Goal: Task Accomplishment & Management: Use online tool/utility

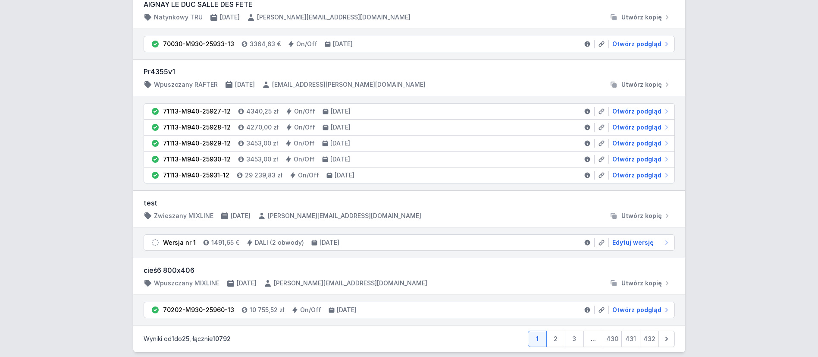
scroll to position [1522, 0]
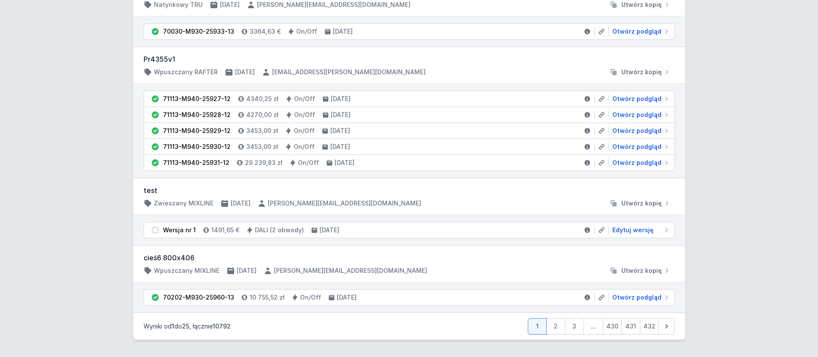
drag, startPoint x: 557, startPoint y: 326, endPoint x: 502, endPoint y: 245, distance: 98.2
click at [557, 326] on link "2" at bounding box center [555, 326] width 19 height 16
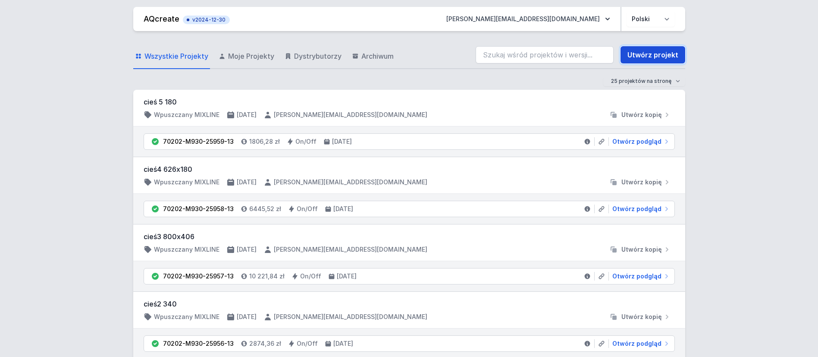
click at [655, 50] on link "Utwórz projekt" at bounding box center [652, 54] width 65 height 17
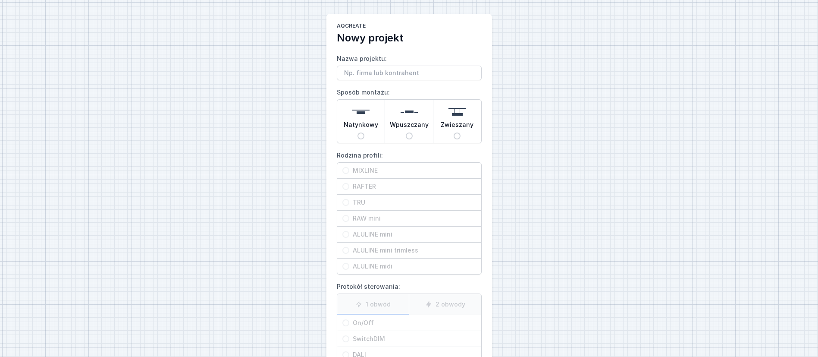
click at [364, 122] on span "Natynkowy" at bounding box center [361, 126] width 34 height 12
click at [364, 132] on input "Natynkowy" at bounding box center [360, 135] width 7 height 7
radio input "true"
click at [387, 266] on span "ALULINE midi" at bounding box center [412, 266] width 127 height 9
click at [349, 266] on input "ALULINE midi" at bounding box center [345, 266] width 7 height 7
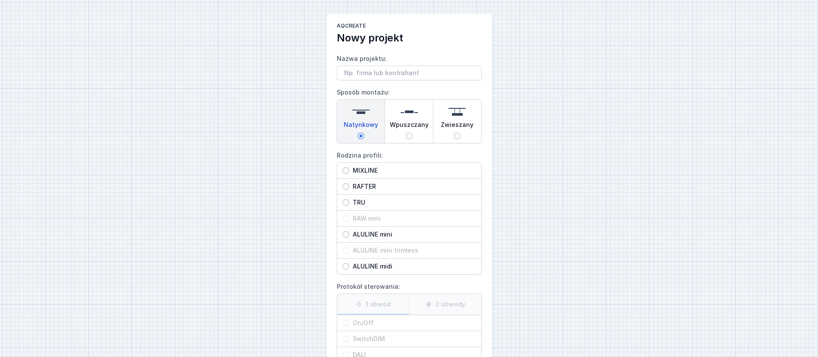
radio input "true"
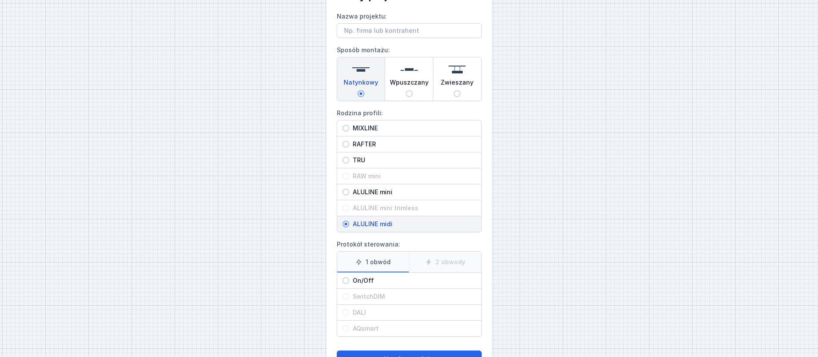
scroll to position [75, 0]
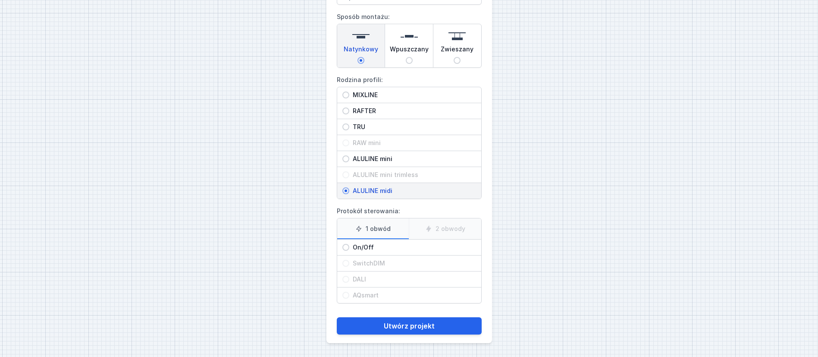
click at [352, 246] on span "On/Off" at bounding box center [412, 247] width 127 height 9
click at [349, 246] on input "On/Off" at bounding box center [345, 247] width 7 height 7
radio input "true"
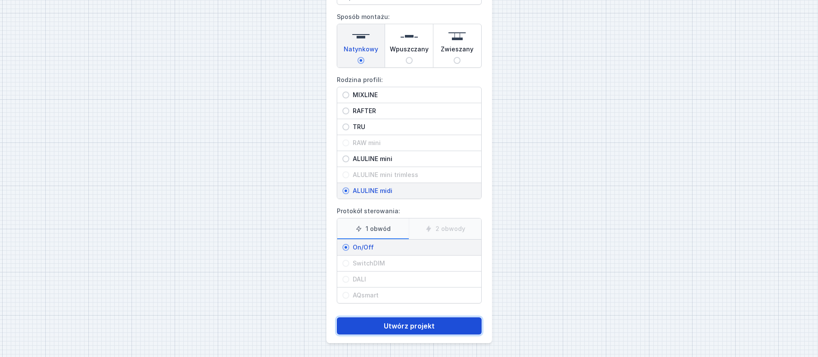
click at [429, 325] on button "Utwórz projekt" at bounding box center [409, 325] width 145 height 17
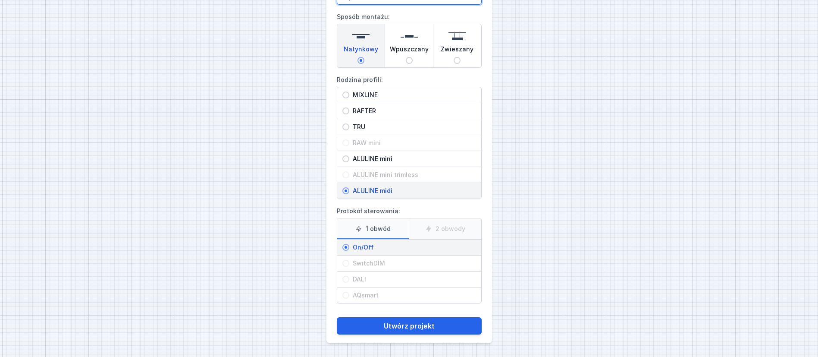
scroll to position [66, 0]
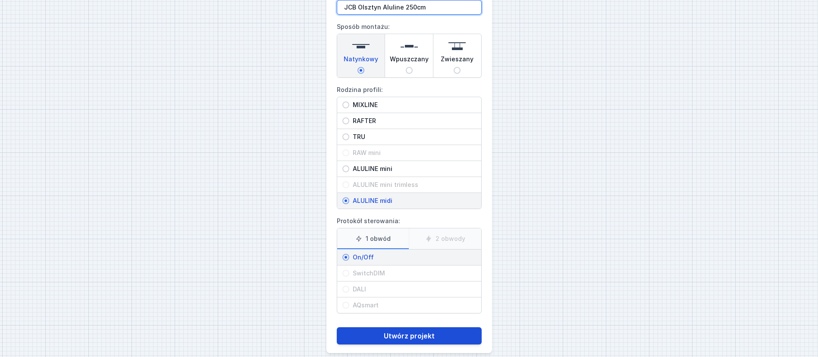
type input "JCB Olsztyn Aluline 250cm"
click at [435, 335] on button "Utwórz projekt" at bounding box center [409, 335] width 145 height 17
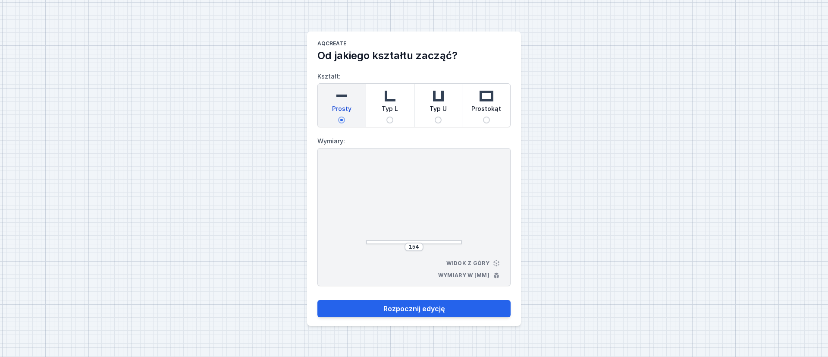
click at [344, 96] on img at bounding box center [341, 95] width 17 height 17
click at [344, 116] on input "Prosty" at bounding box center [341, 119] width 7 height 7
click at [420, 246] on input "154" at bounding box center [414, 246] width 14 height 7
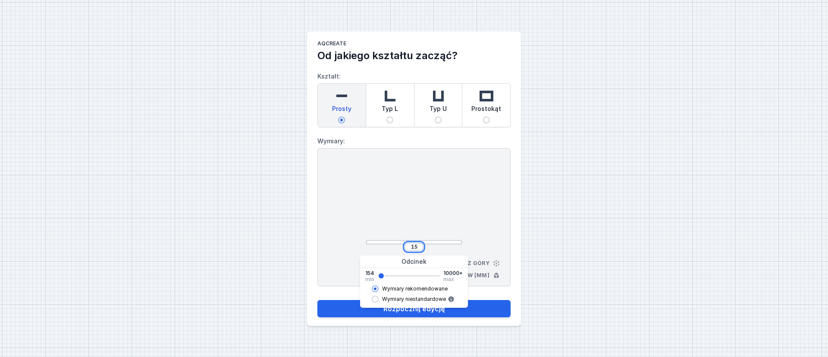
type input "1"
type input "2500"
click at [495, 215] on div "2500 Widok z góry Wymiary w [mm]" at bounding box center [413, 217] width 193 height 138
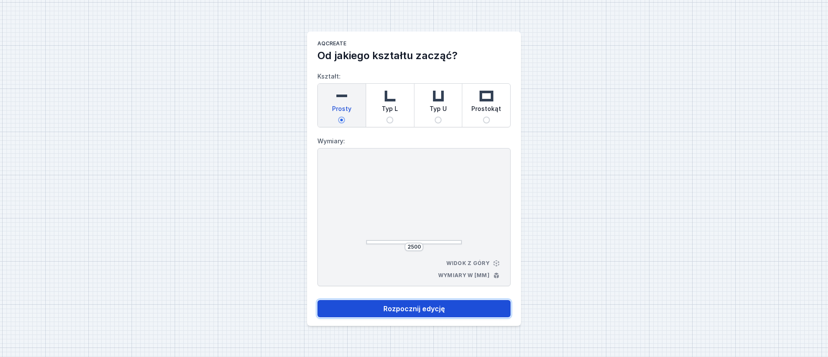
click at [441, 308] on button "Rozpocznij edycję" at bounding box center [413, 308] width 193 height 17
select select "3000"
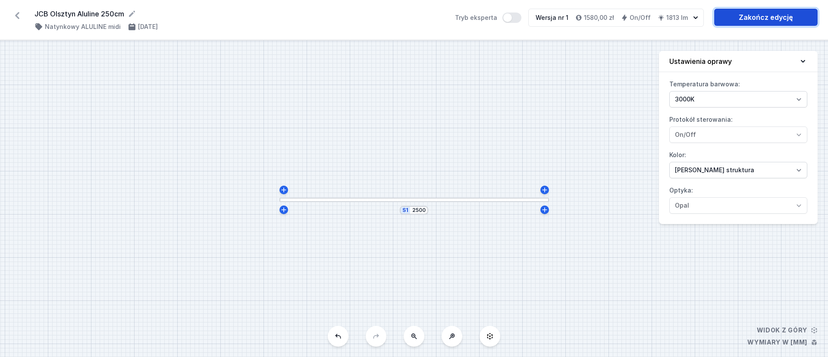
click at [770, 17] on link "Zakończ edycję" at bounding box center [765, 17] width 103 height 17
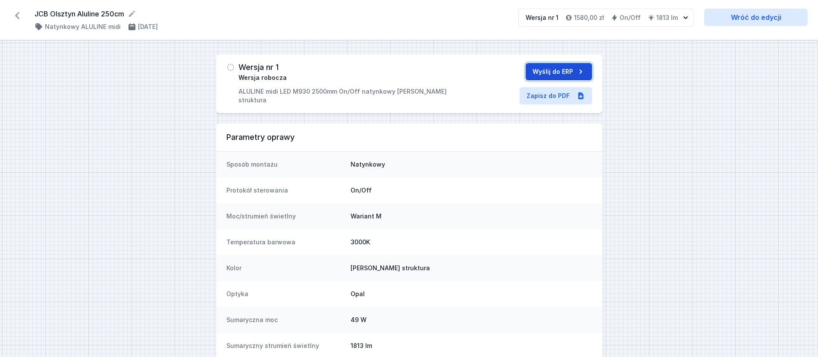
click at [556, 71] on button "Wyślij do ERP" at bounding box center [559, 71] width 66 height 17
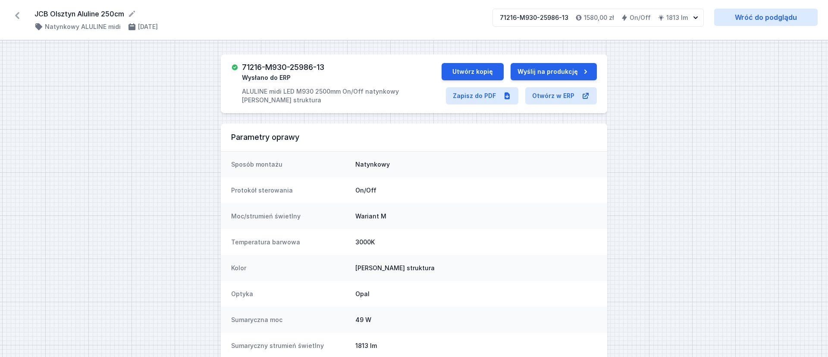
select select "3000"
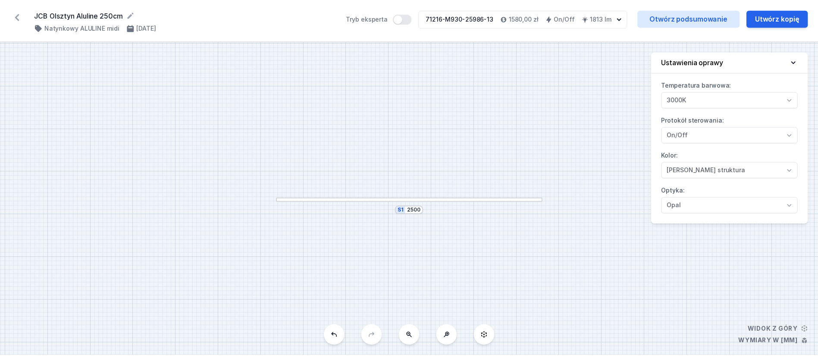
scroll to position [58, 0]
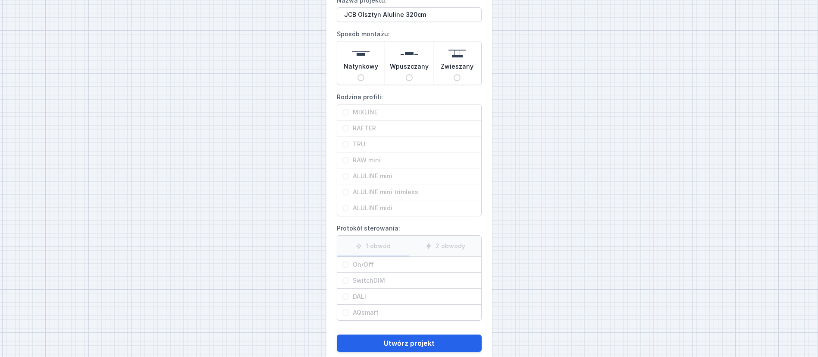
type input "JCB Olsztyn Aluline 320cm"
click at [361, 52] on img at bounding box center [360, 53] width 17 height 17
click at [361, 74] on input "Natynkowy" at bounding box center [360, 77] width 7 height 7
radio input "true"
click at [347, 210] on input "ALULINE midi" at bounding box center [345, 207] width 7 height 7
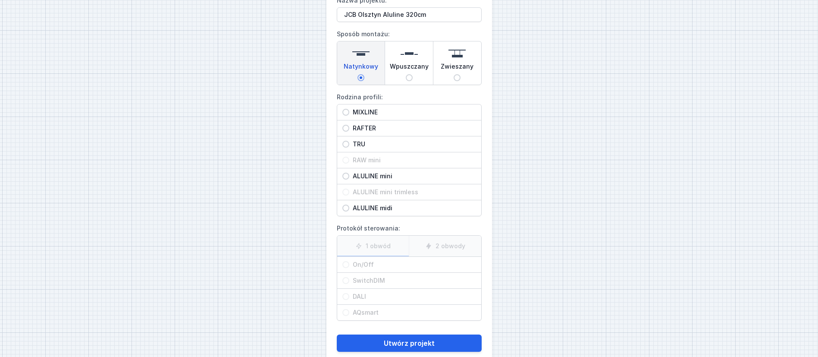
radio input "true"
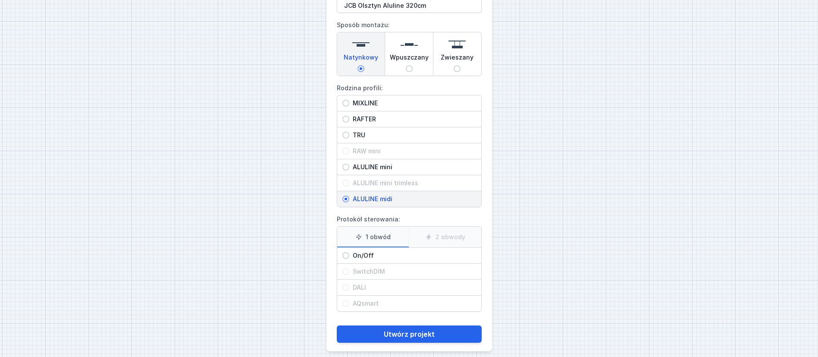
scroll to position [75, 0]
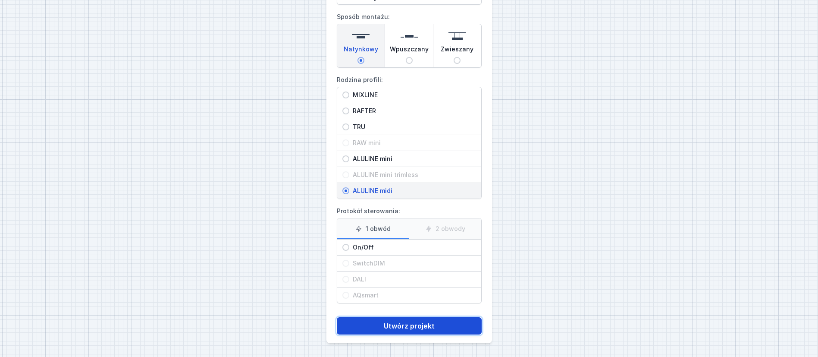
click at [429, 326] on button "Utwórz projekt" at bounding box center [409, 325] width 145 height 17
click at [421, 322] on button "Utwórz projekt" at bounding box center [409, 325] width 145 height 17
click at [411, 325] on button "Utwórz projekt" at bounding box center [409, 325] width 145 height 17
click at [351, 160] on span "ALULINE mini" at bounding box center [412, 158] width 127 height 9
click at [349, 160] on input "ALULINE mini" at bounding box center [345, 158] width 7 height 7
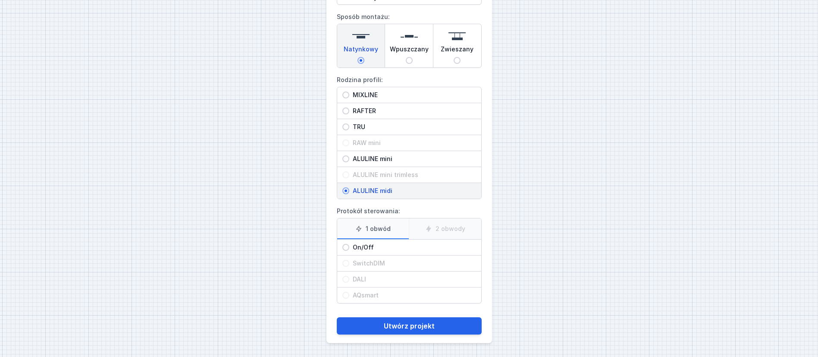
radio input "true"
drag, startPoint x: 349, startPoint y: 190, endPoint x: 354, endPoint y: 195, distance: 7.3
click at [349, 190] on span "ALULINE midi" at bounding box center [412, 190] width 127 height 9
click at [349, 190] on input "ALULINE midi" at bounding box center [345, 190] width 7 height 7
radio input "true"
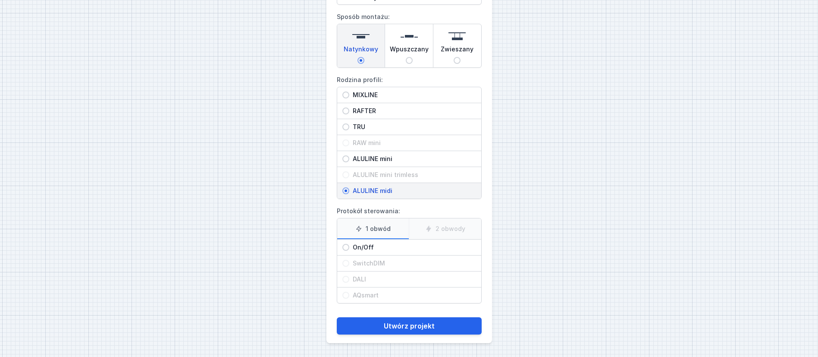
click at [351, 246] on span "On/Off" at bounding box center [412, 247] width 127 height 9
click at [349, 246] on input "On/Off" at bounding box center [345, 247] width 7 height 7
radio input "true"
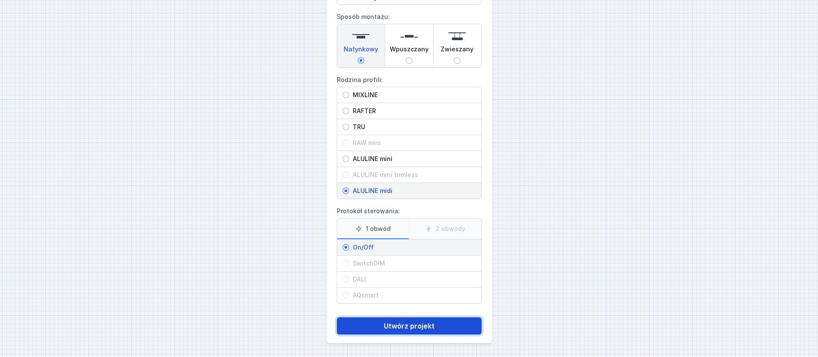
click at [418, 324] on button "Utwórz projekt" at bounding box center [409, 325] width 145 height 17
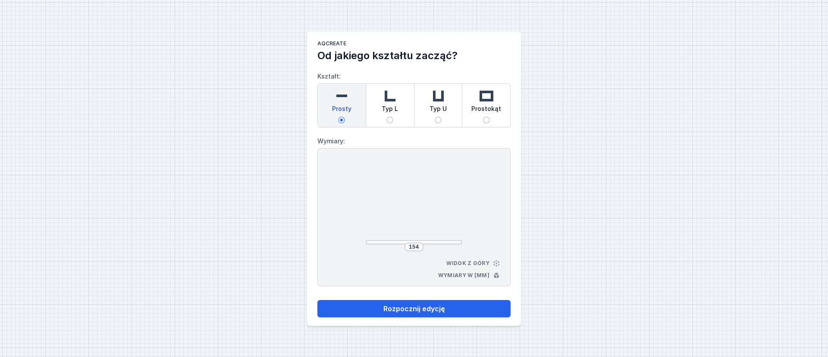
click at [348, 97] on img at bounding box center [341, 95] width 17 height 17
click at [345, 116] on input "Prosty" at bounding box center [341, 119] width 7 height 7
drag, startPoint x: 419, startPoint y: 247, endPoint x: 439, endPoint y: 243, distance: 20.3
click at [422, 247] on div "154" at bounding box center [413, 246] width 19 height 9
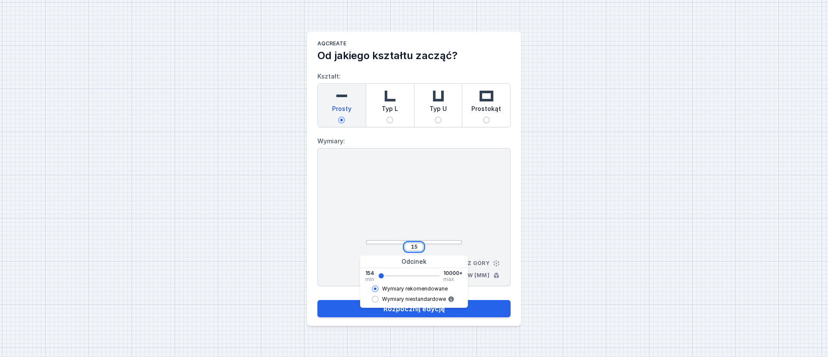
type input "1"
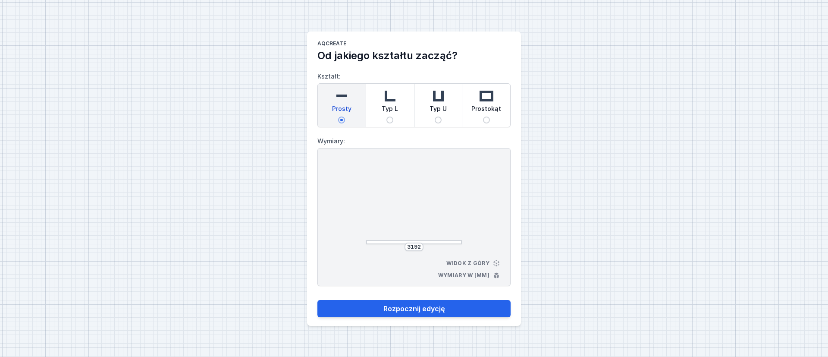
click at [585, 227] on div "AQcreate Od jakiego kształtu zacząć? Kształt: Prosty Typ L Typ U Prostokąt Wymi…" at bounding box center [414, 178] width 828 height 357
drag, startPoint x: 421, startPoint y: 247, endPoint x: 428, endPoint y: 246, distance: 7.4
click at [422, 247] on div "3192" at bounding box center [413, 246] width 19 height 9
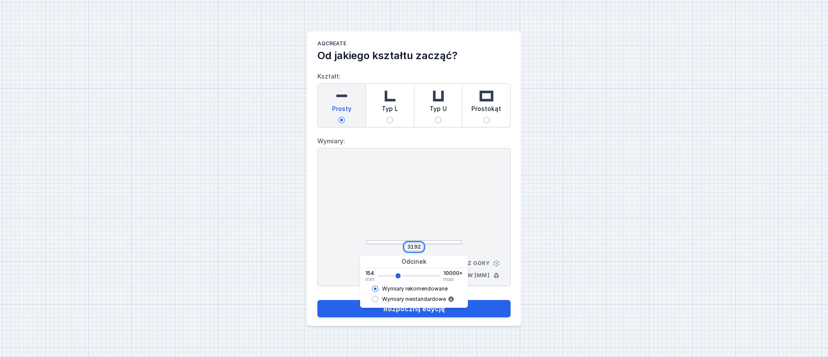
type input "319"
type input "3190"
type input "31"
type input "3190"
type input "3"
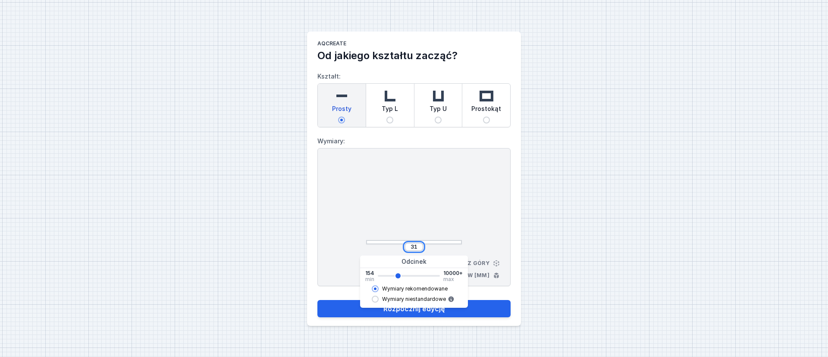
type input "3190"
type input "32"
type input "3190"
type input "320"
type input "3190"
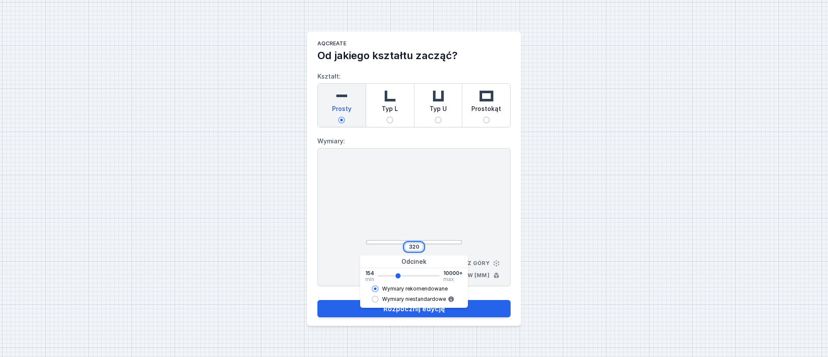
type input "3200"
type input "3190"
type input "3200"
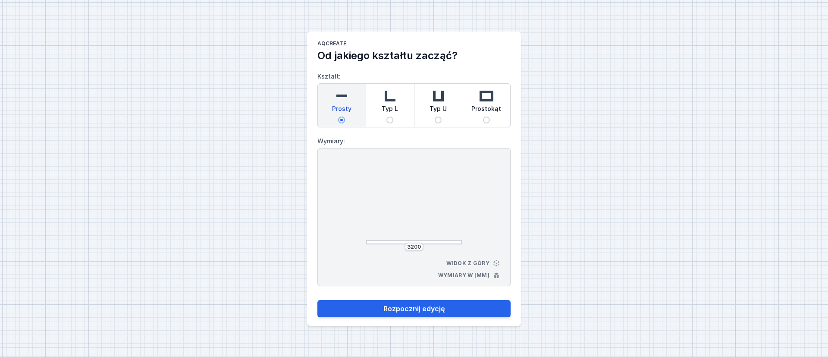
click at [491, 216] on div "3200 Widok z góry Wymiary w [mm]" at bounding box center [413, 217] width 193 height 138
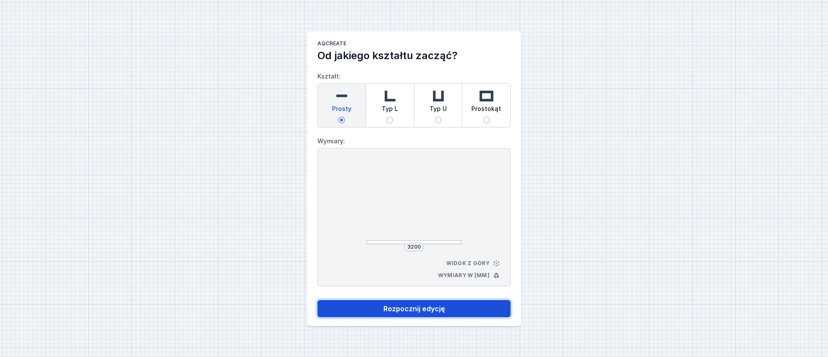
click at [469, 305] on button "Rozpocznij edycję" at bounding box center [413, 308] width 193 height 17
select select "3000"
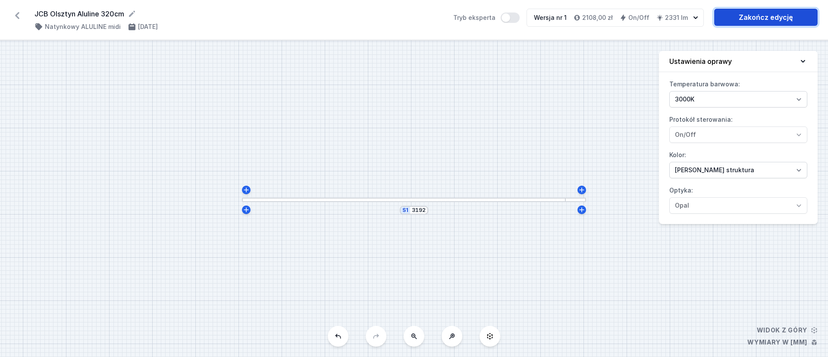
click at [778, 19] on link "Zakończ edycję" at bounding box center [765, 17] width 103 height 17
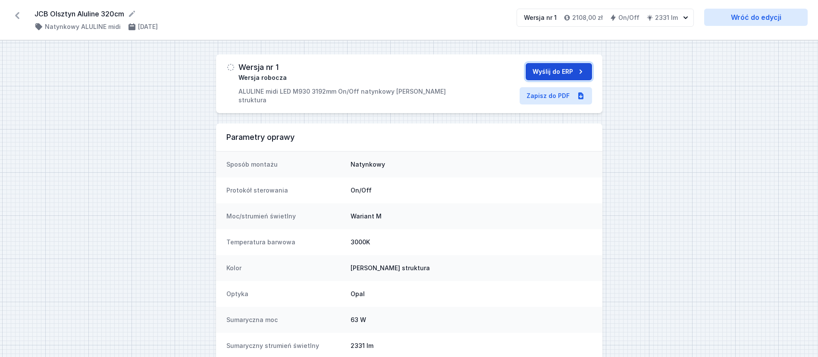
click at [567, 73] on button "Wyślij do ERP" at bounding box center [559, 71] width 66 height 17
